Goal: Information Seeking & Learning: Find specific fact

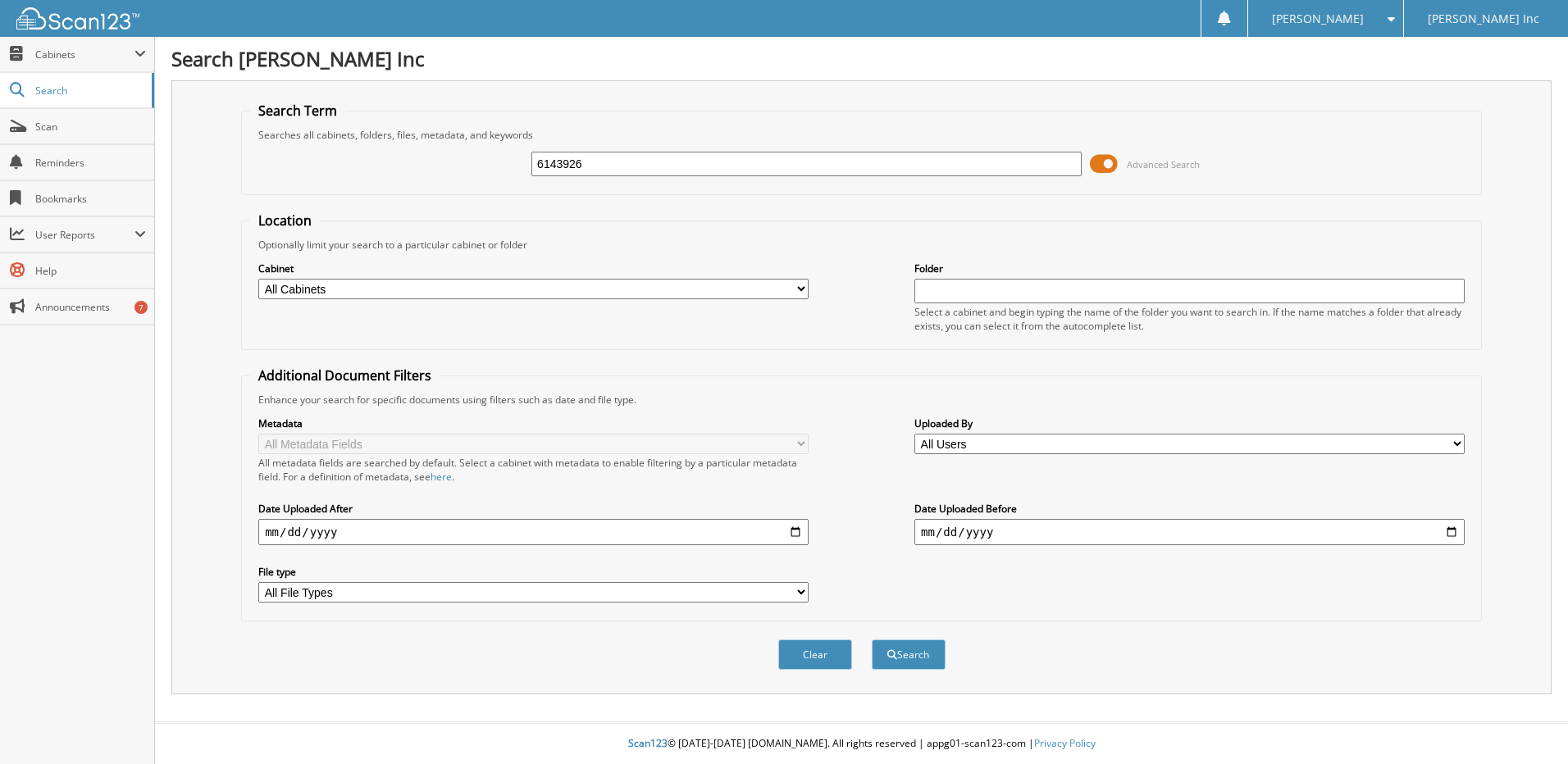
type input "6143926"
click at [872, 640] on button "Search" at bounding box center [908, 654] width 73 height 30
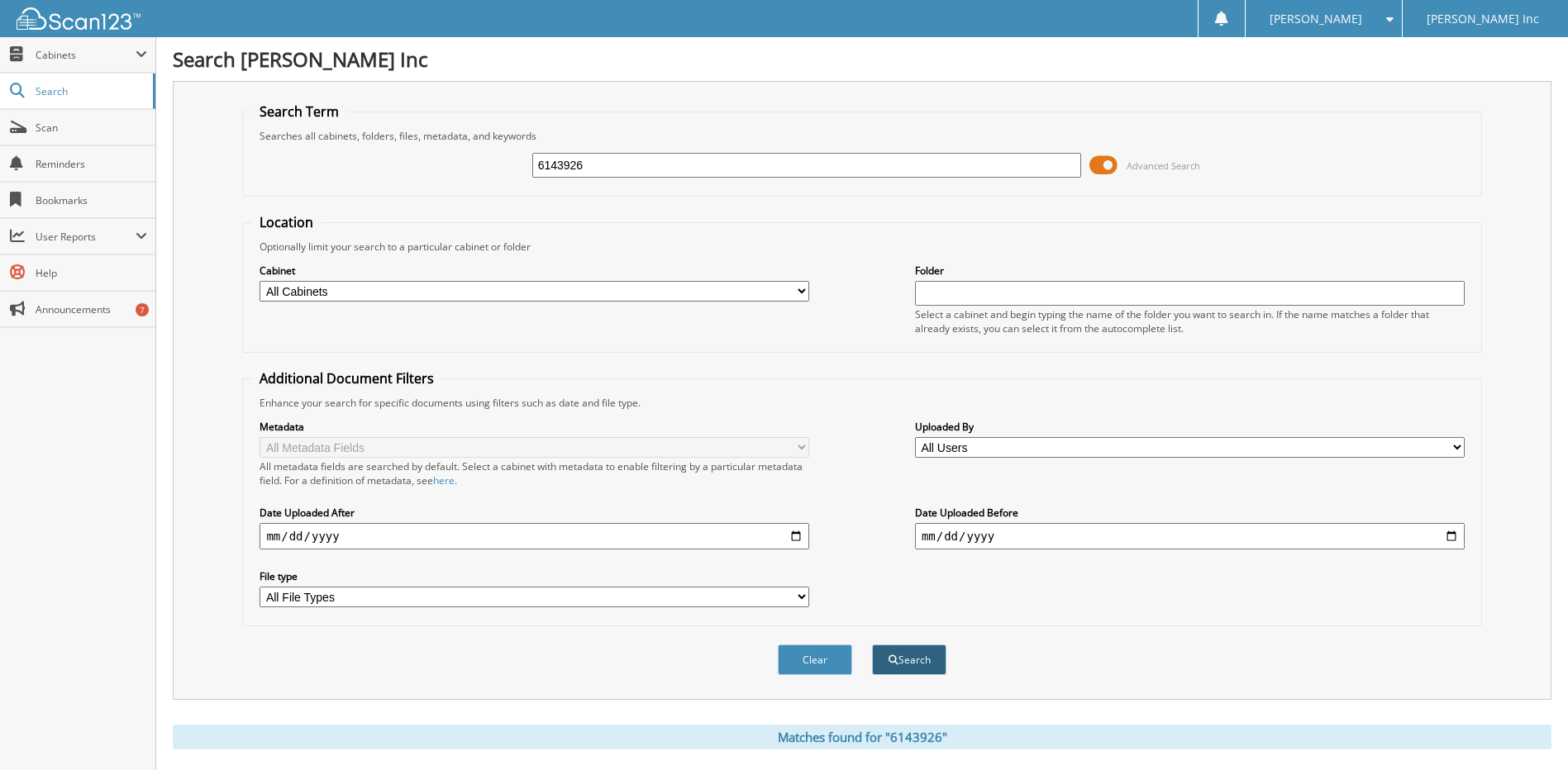
click at [913, 663] on button "Search" at bounding box center [908, 659] width 74 height 31
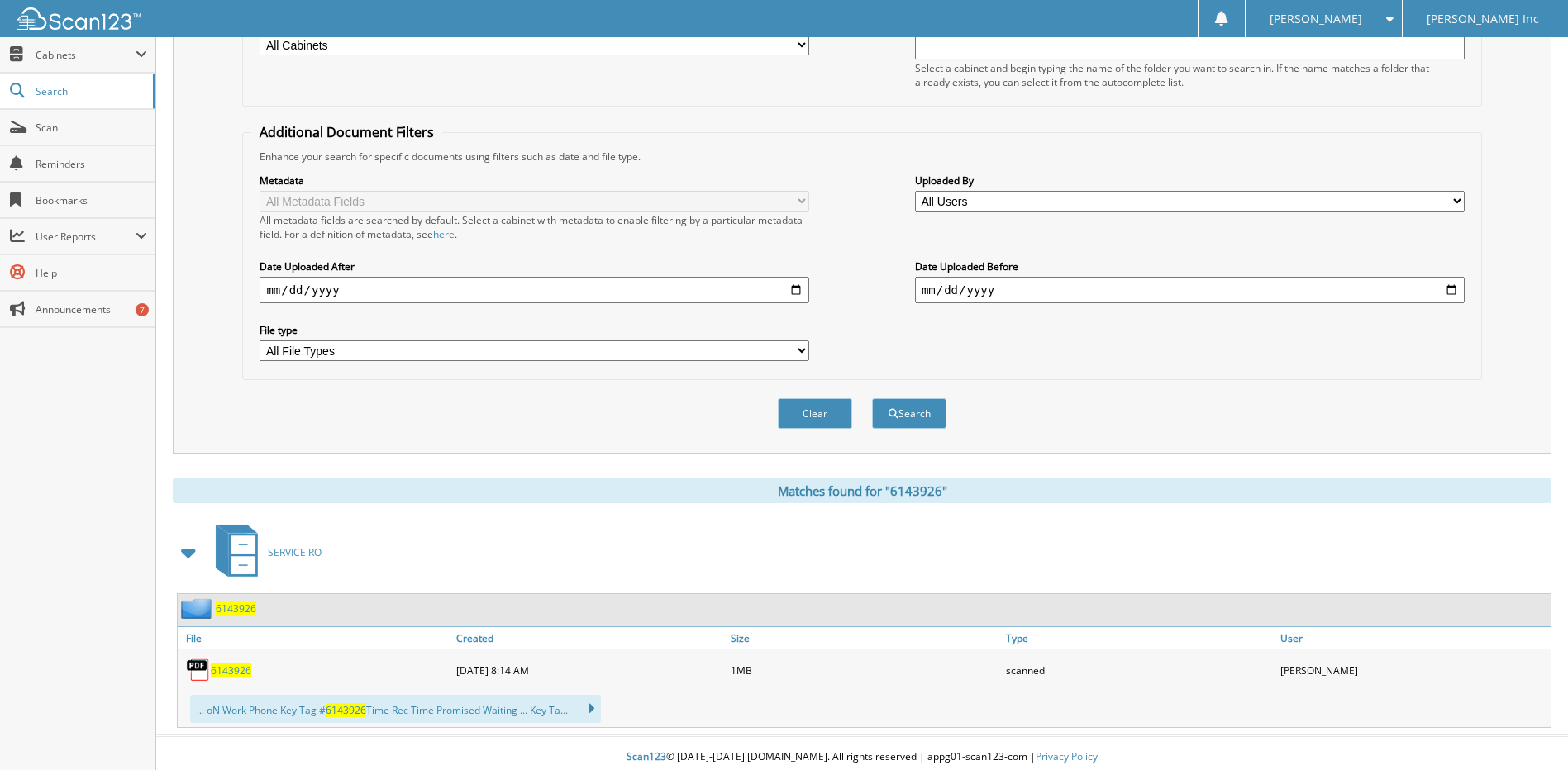
scroll to position [255, 0]
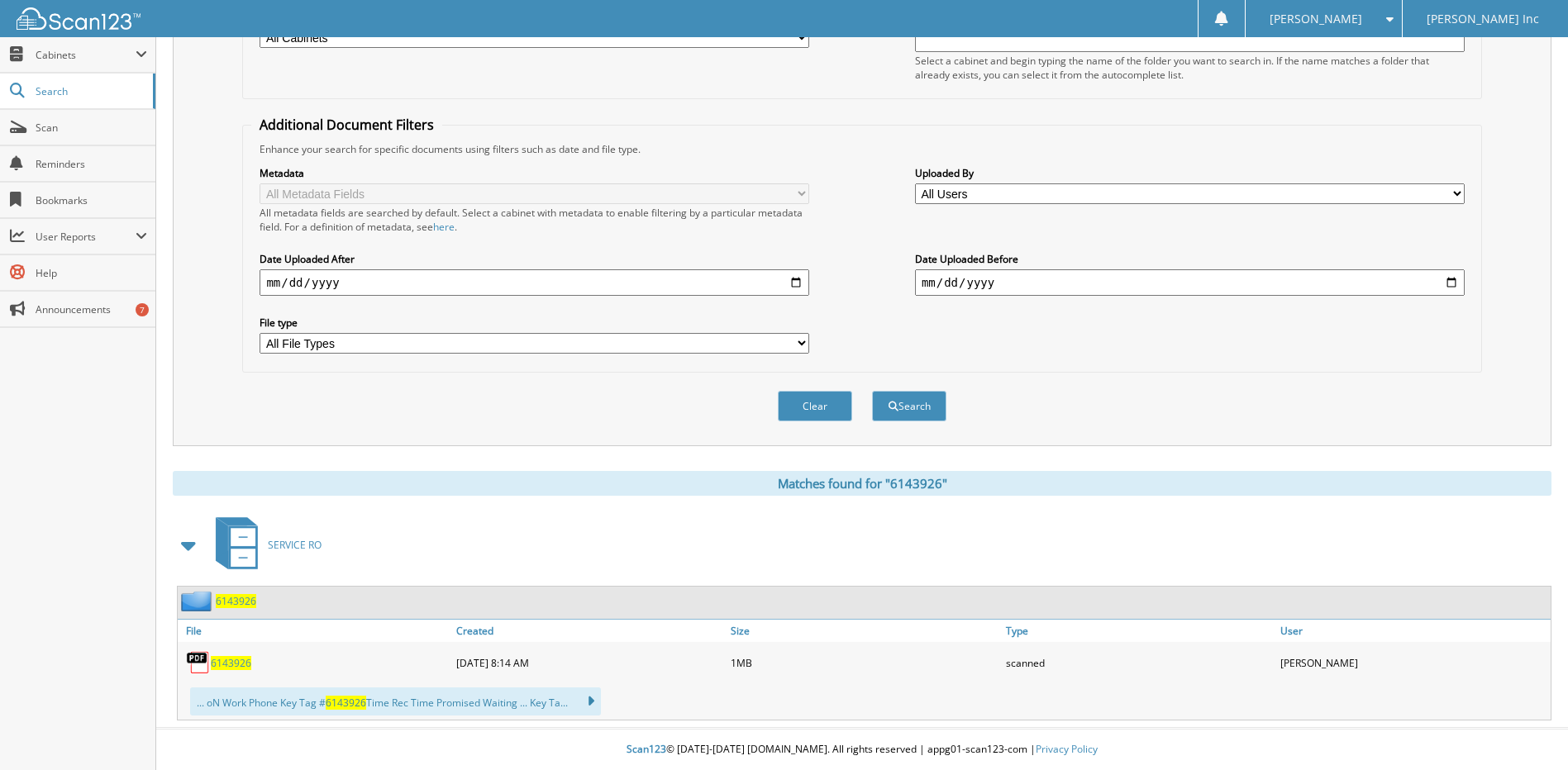
drag, startPoint x: 227, startPoint y: 660, endPoint x: 252, endPoint y: 662, distance: 25.1
click at [230, 659] on span "6143926" at bounding box center [230, 663] width 40 height 14
